Goal: Find contact information: Find contact information

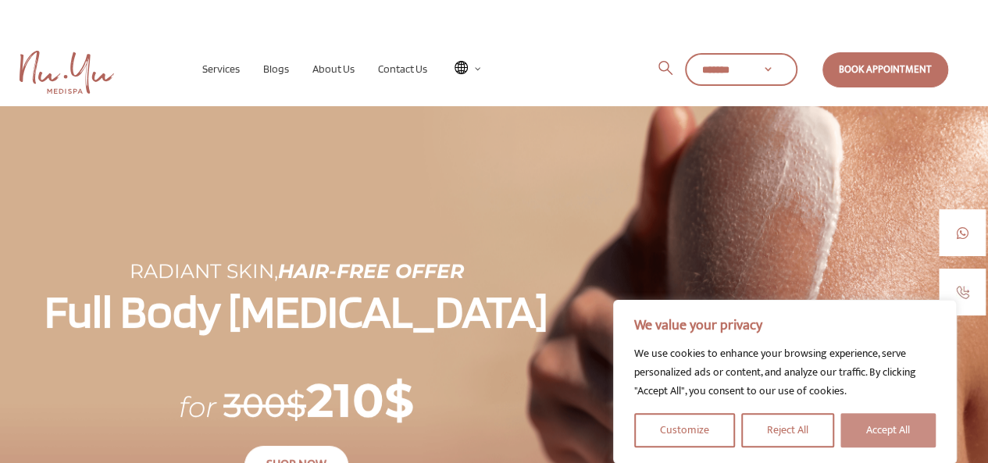
click at [859, 421] on button "Accept All" at bounding box center [887, 430] width 95 height 34
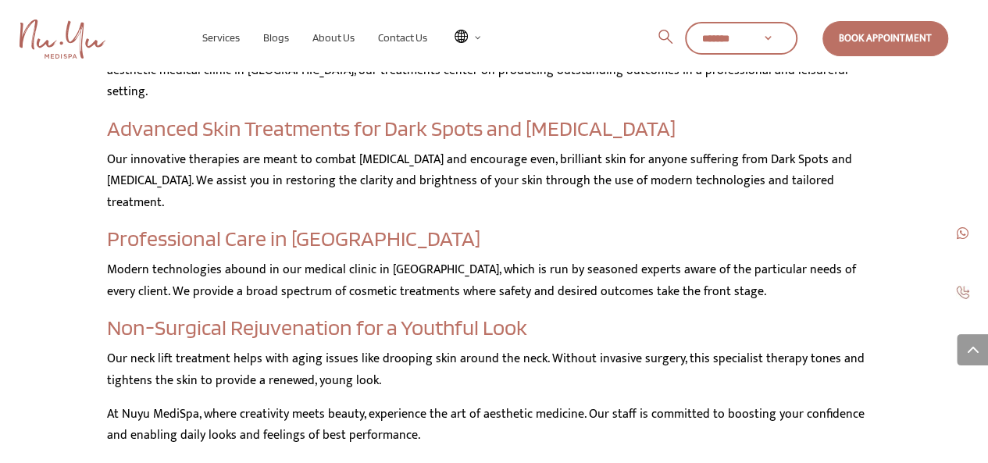
scroll to position [5906, 0]
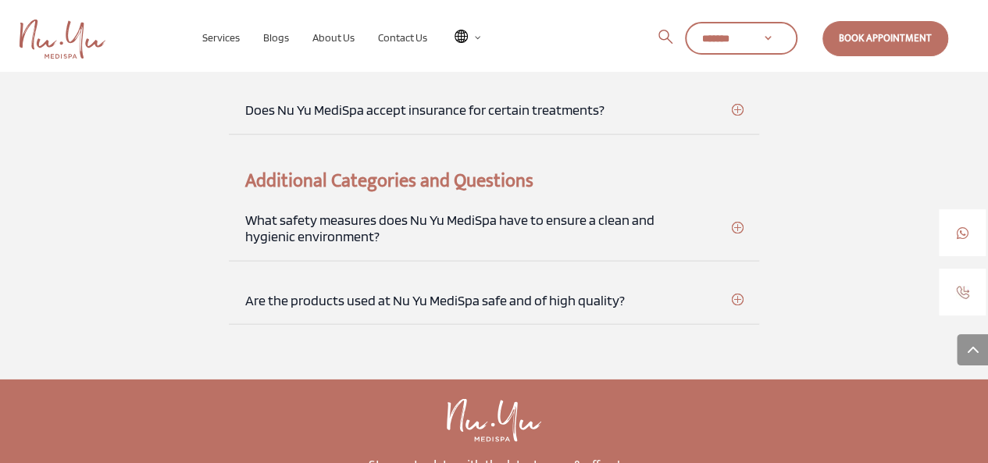
scroll to position [1857, 0]
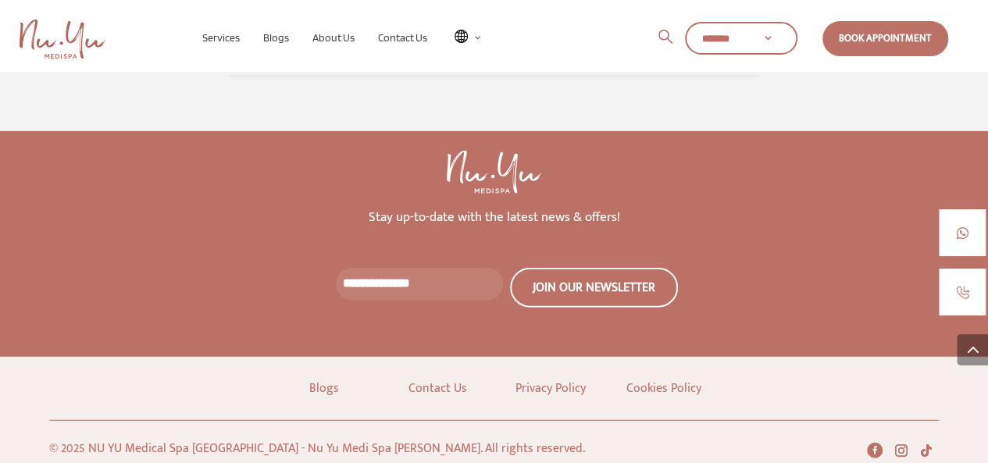
click at [559, 378] on link "Privacy Policy" at bounding box center [550, 388] width 70 height 21
